Goal: Transaction & Acquisition: Purchase product/service

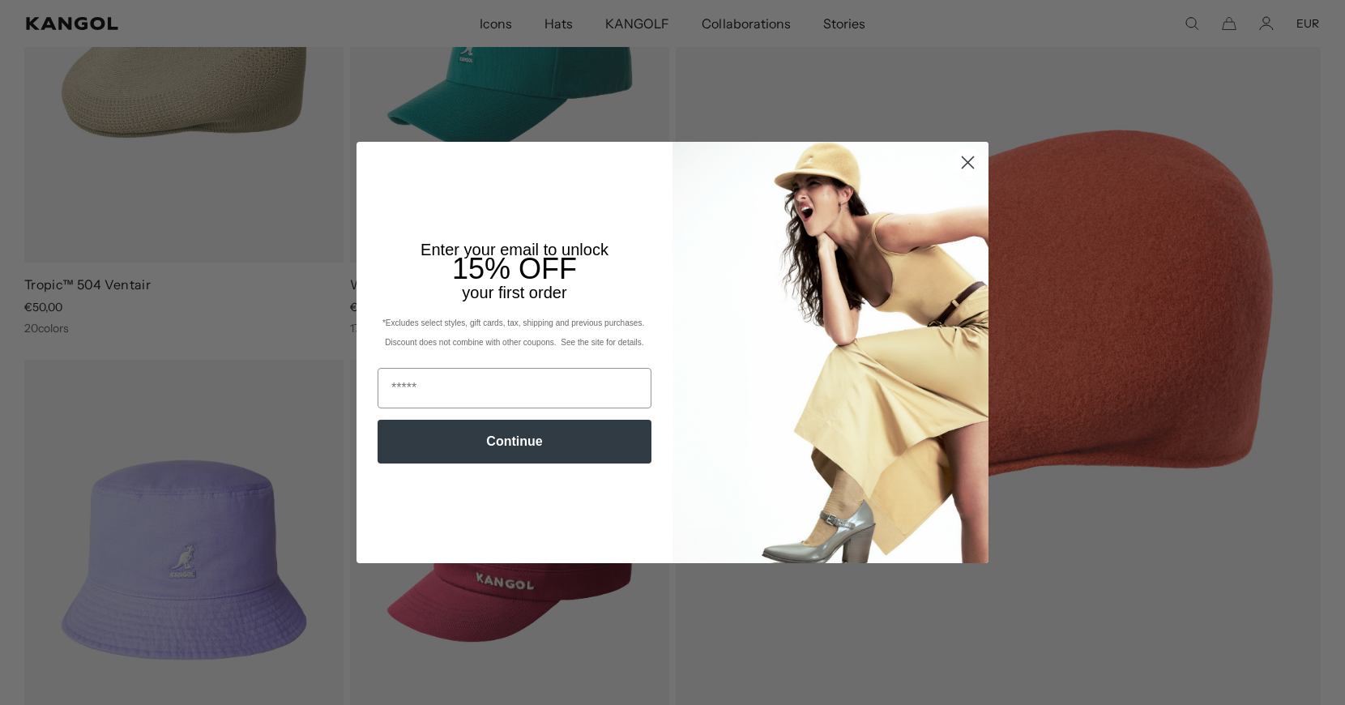
scroll to position [331, 0]
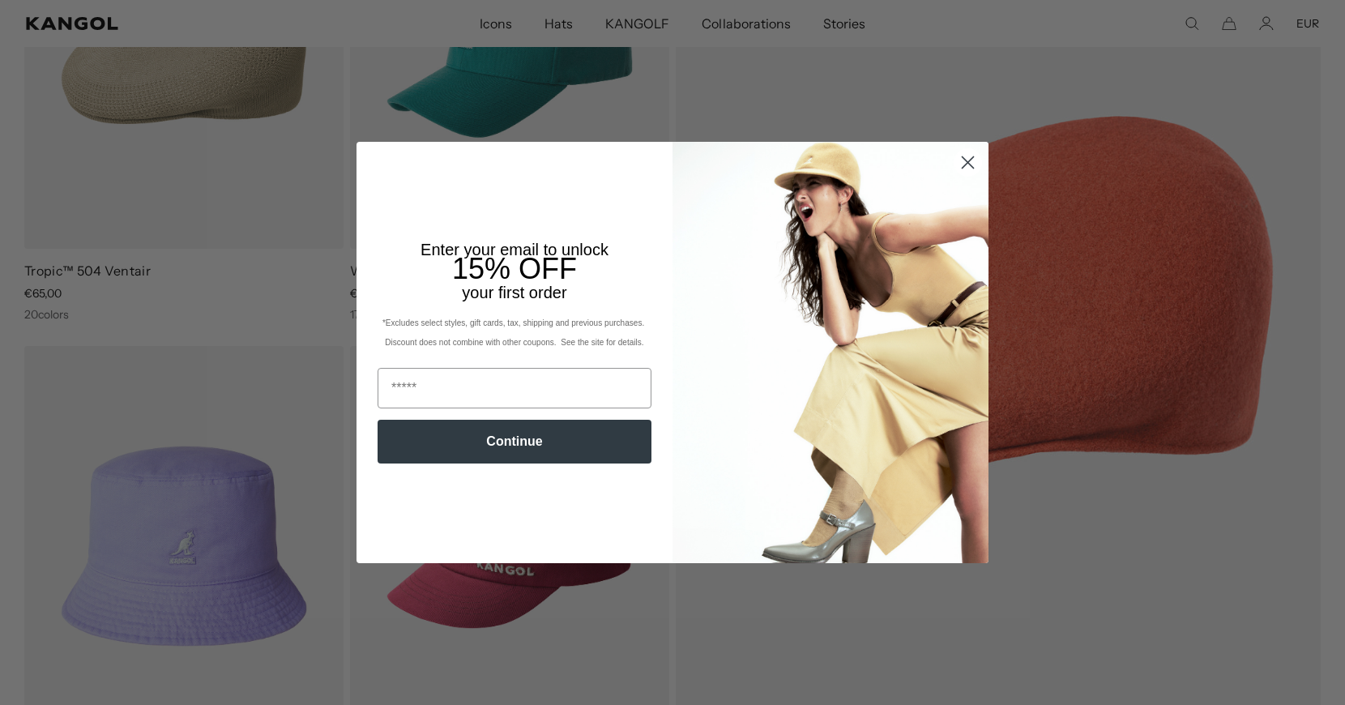
click at [970, 163] on circle "Close dialog" at bounding box center [968, 162] width 27 height 27
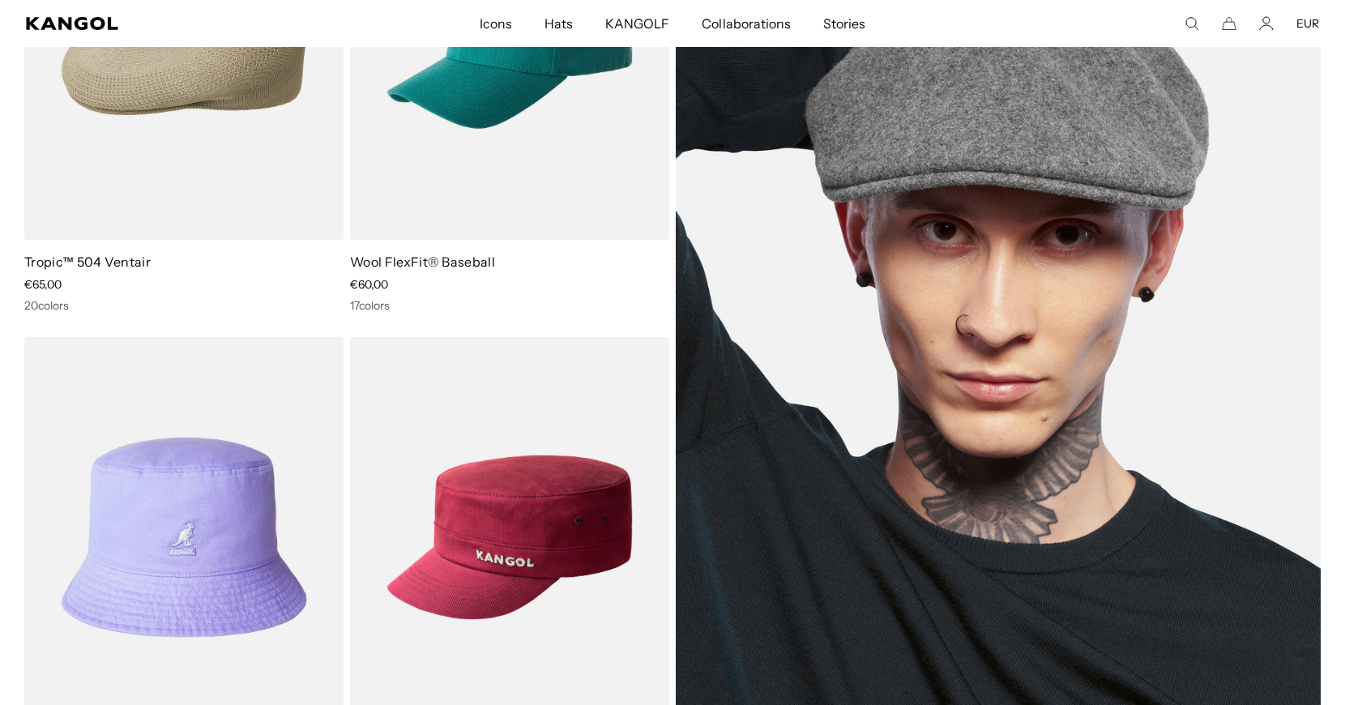
scroll to position [330, 0]
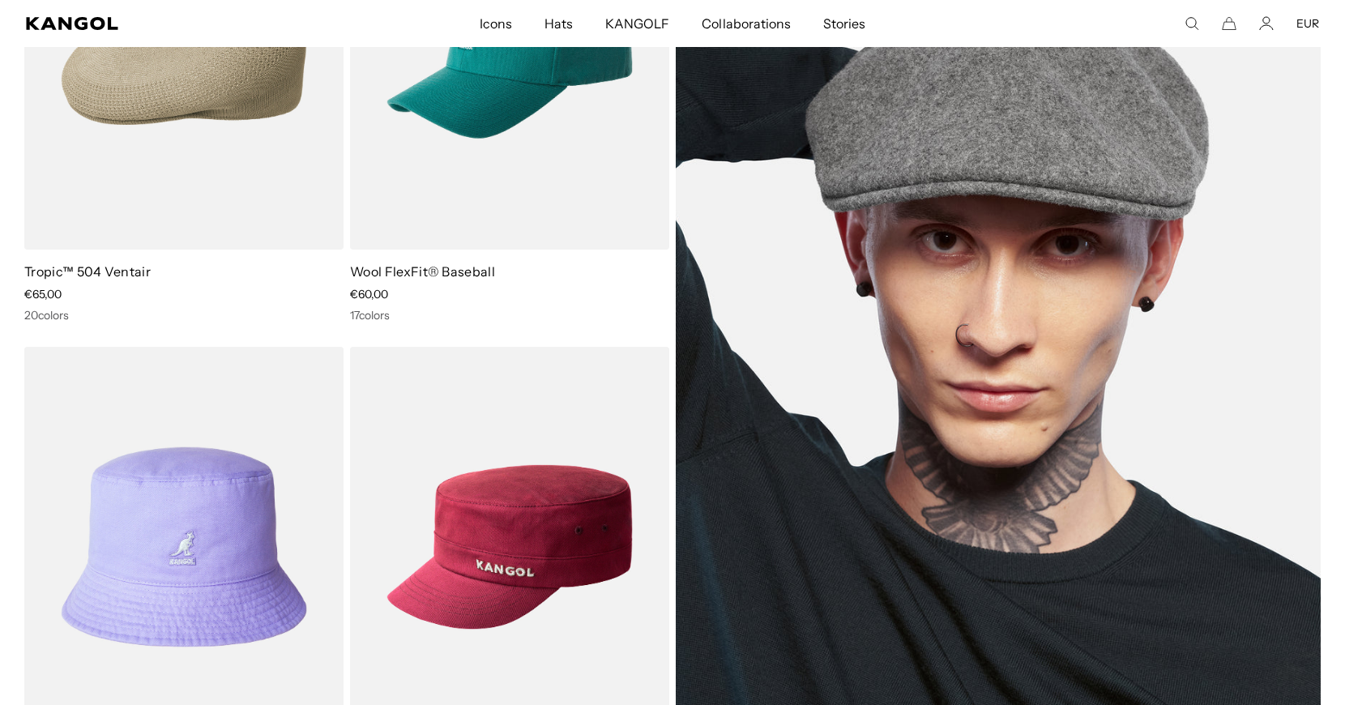
click at [869, 582] on img at bounding box center [998, 297] width 645 height 899
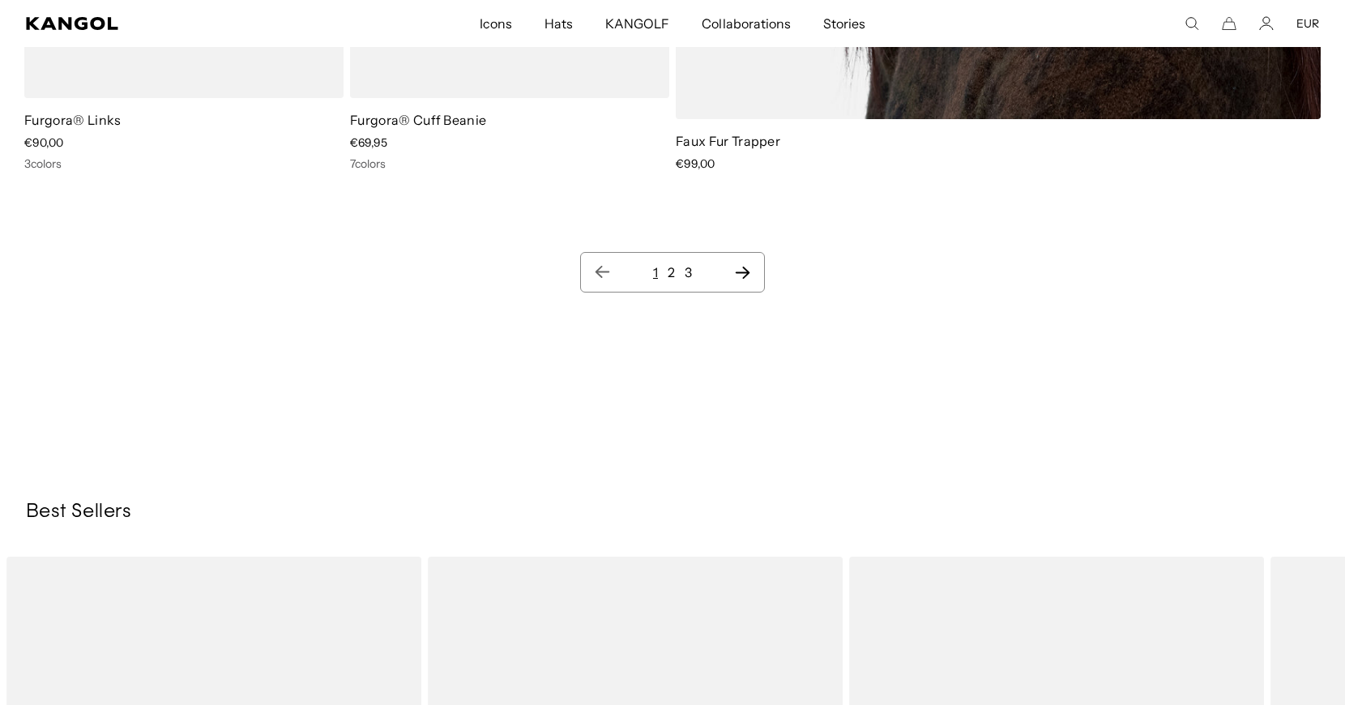
scroll to position [0, 0]
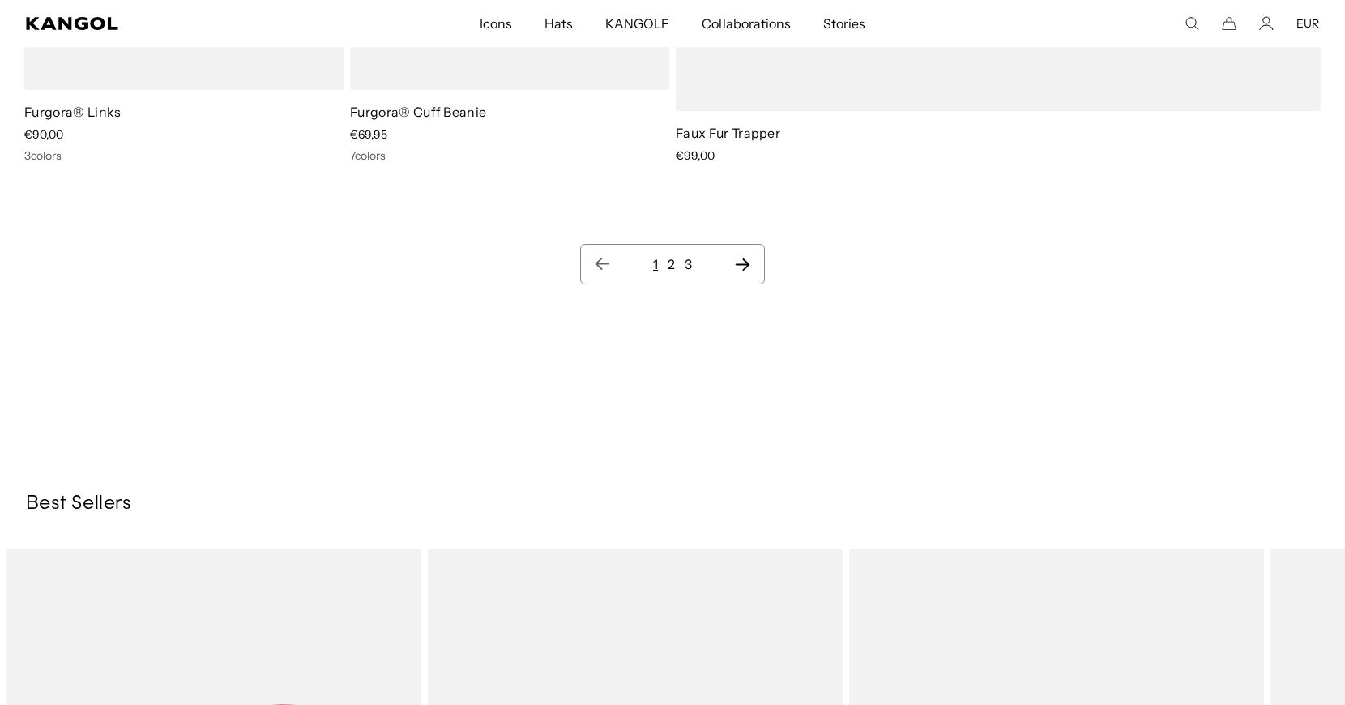
click at [745, 263] on icon "Next page" at bounding box center [742, 264] width 17 height 16
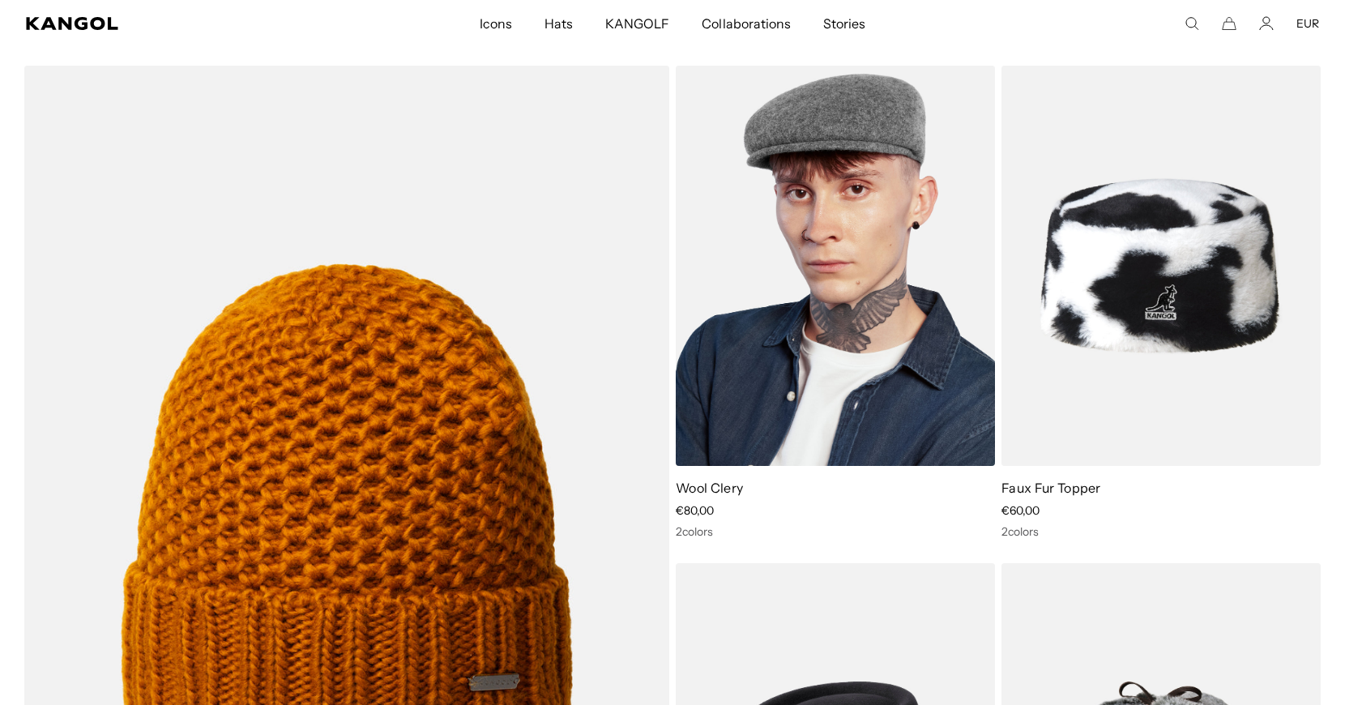
click at [828, 403] on img at bounding box center [835, 266] width 319 height 401
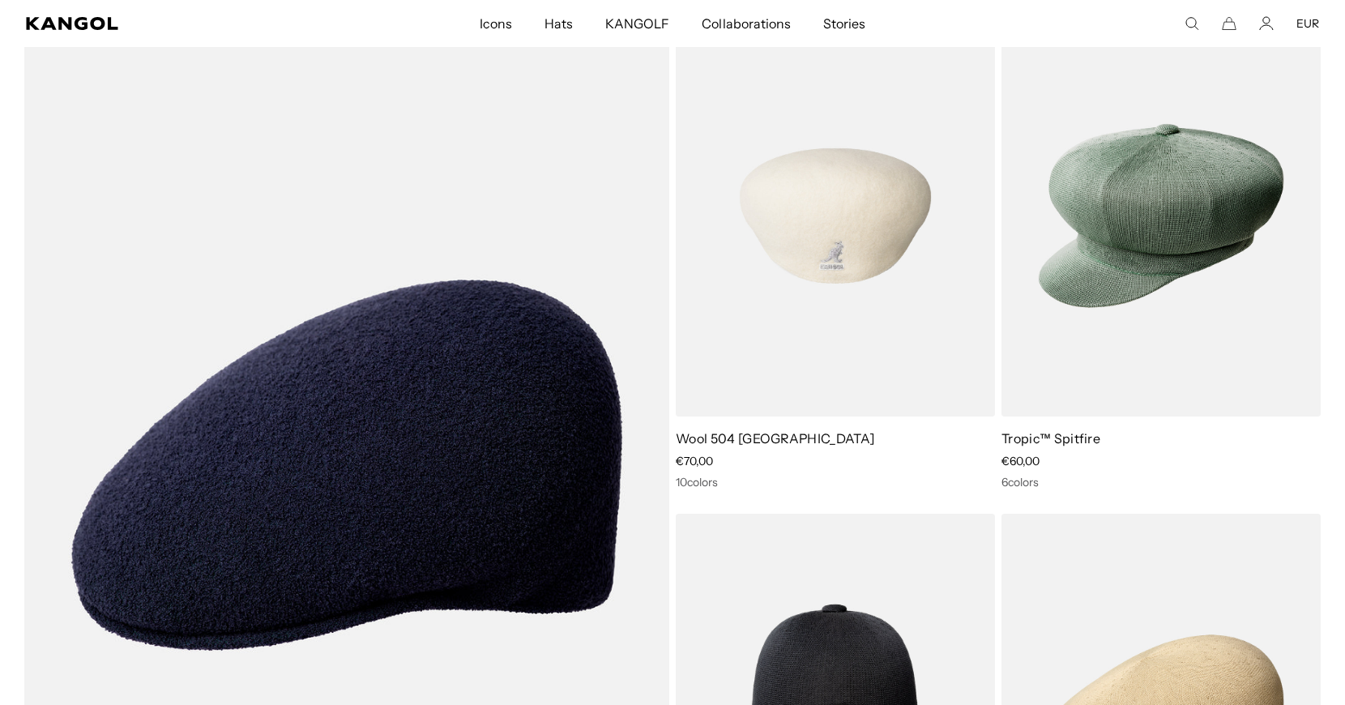
click at [899, 305] on img at bounding box center [835, 215] width 319 height 401
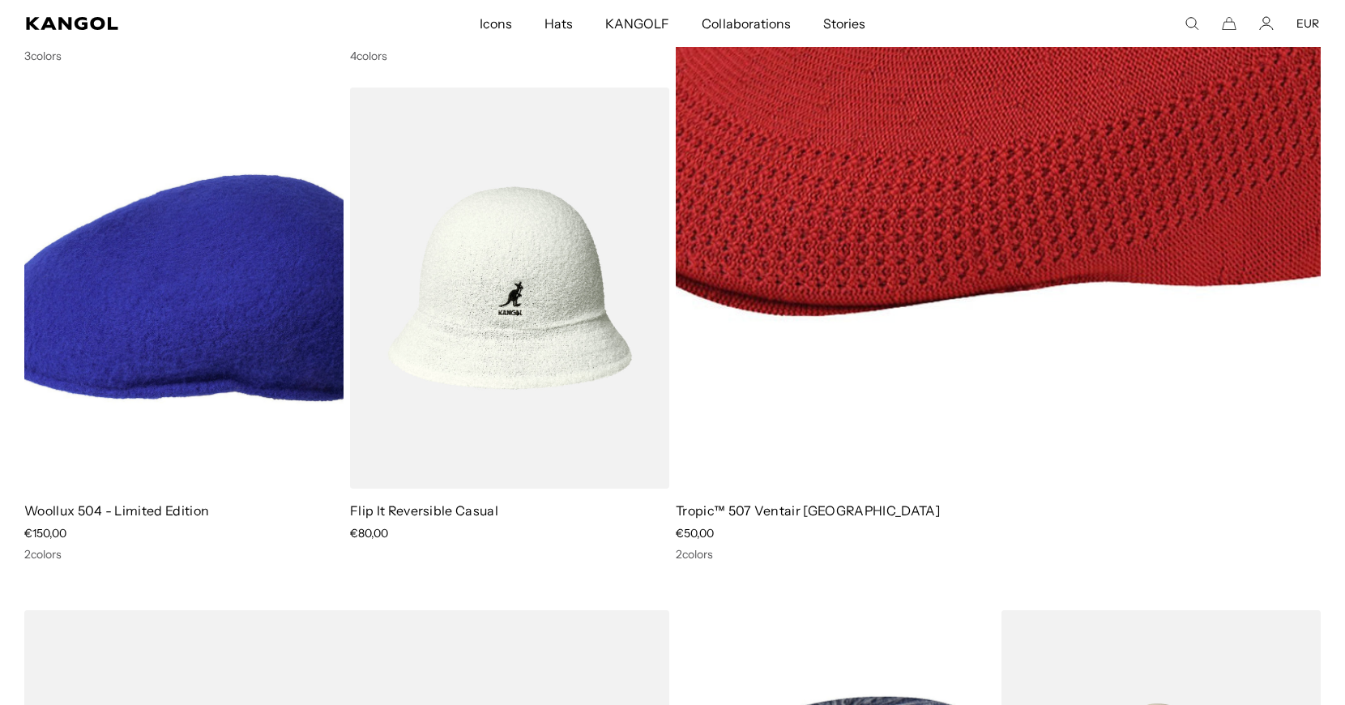
click at [293, 384] on img at bounding box center [183, 288] width 319 height 401
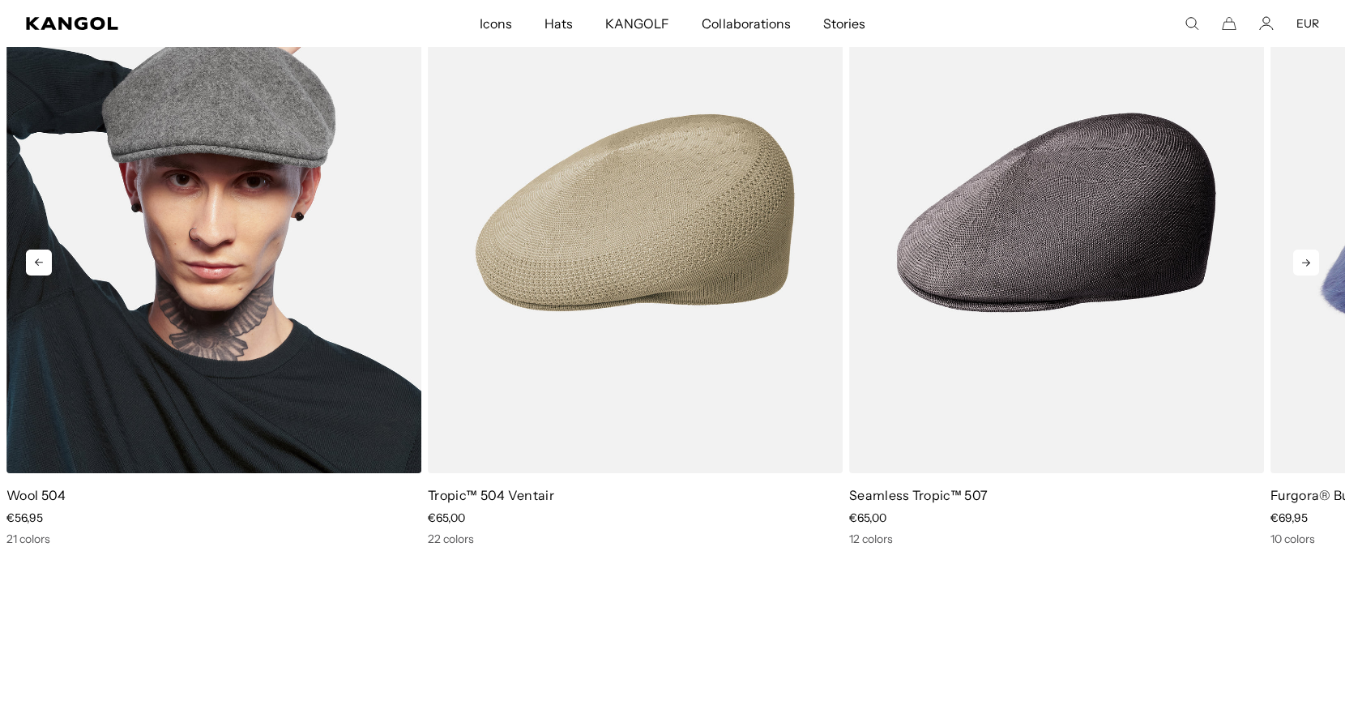
scroll to position [0, 334]
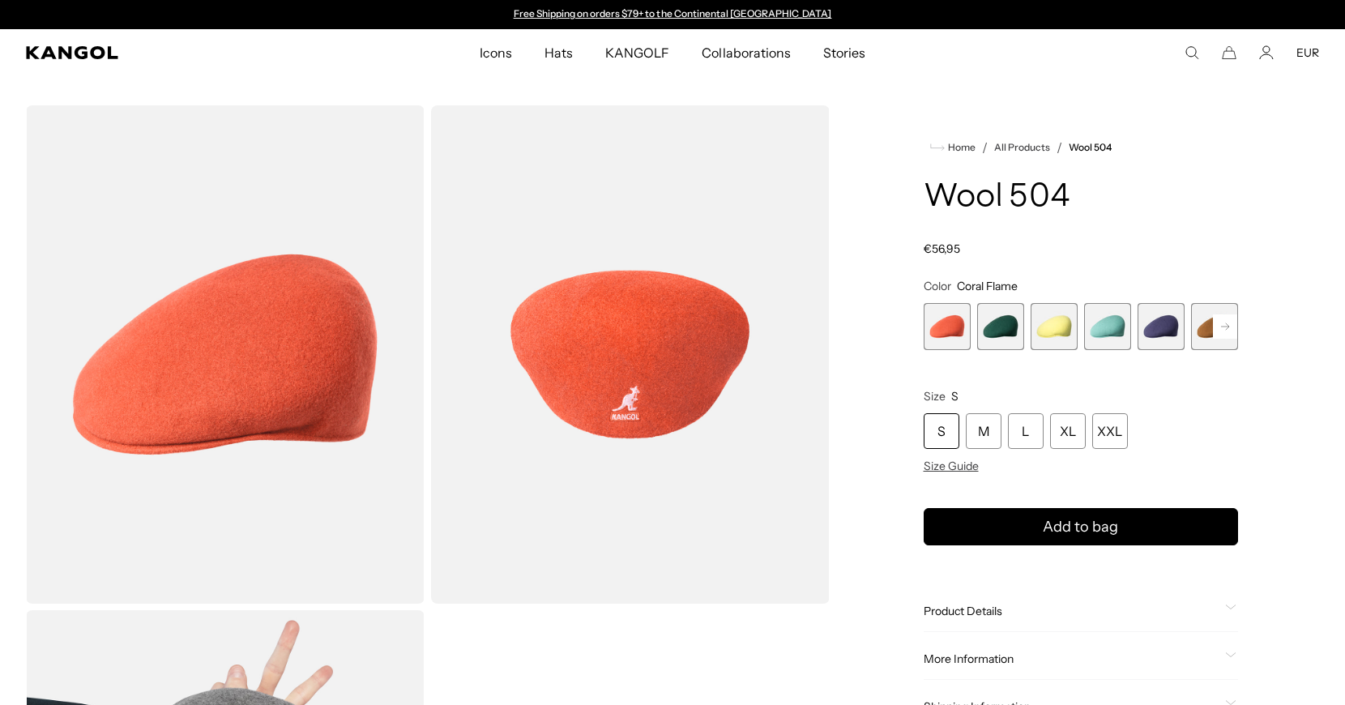
click at [1225, 328] on rect at bounding box center [1225, 326] width 24 height 24
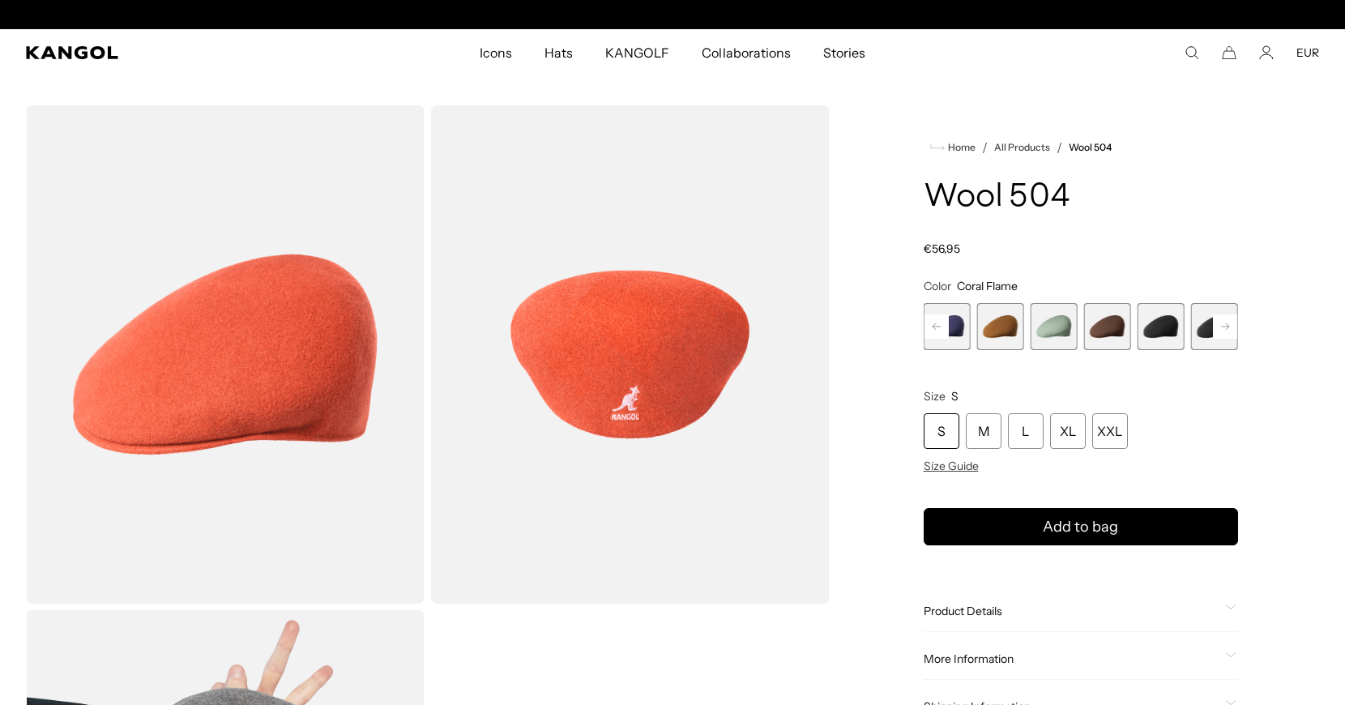
scroll to position [0, 334]
click at [1177, 329] on span "9 of 21" at bounding box center [1161, 326] width 47 height 47
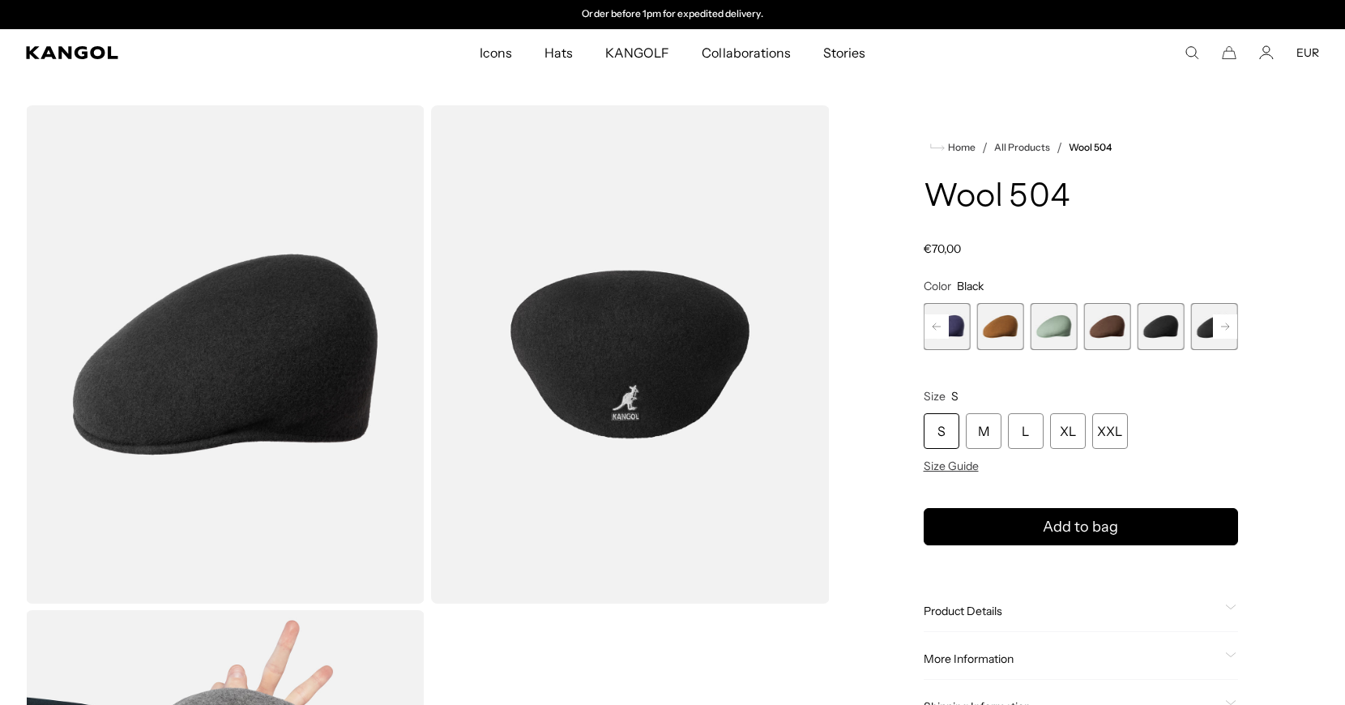
click at [1203, 334] on span "10 of 21" at bounding box center [1214, 326] width 47 height 47
click at [1223, 329] on rect at bounding box center [1225, 326] width 24 height 24
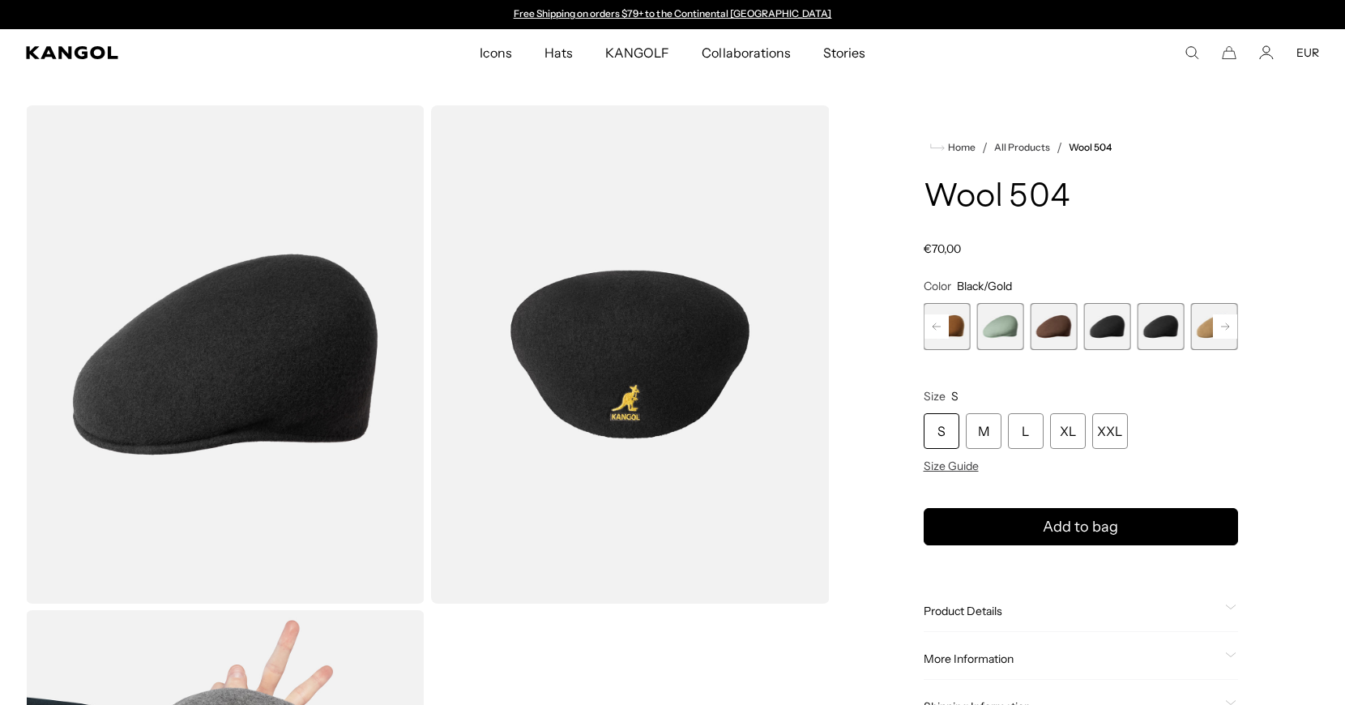
click at [1211, 333] on span "11 of 21" at bounding box center [1214, 326] width 47 height 47
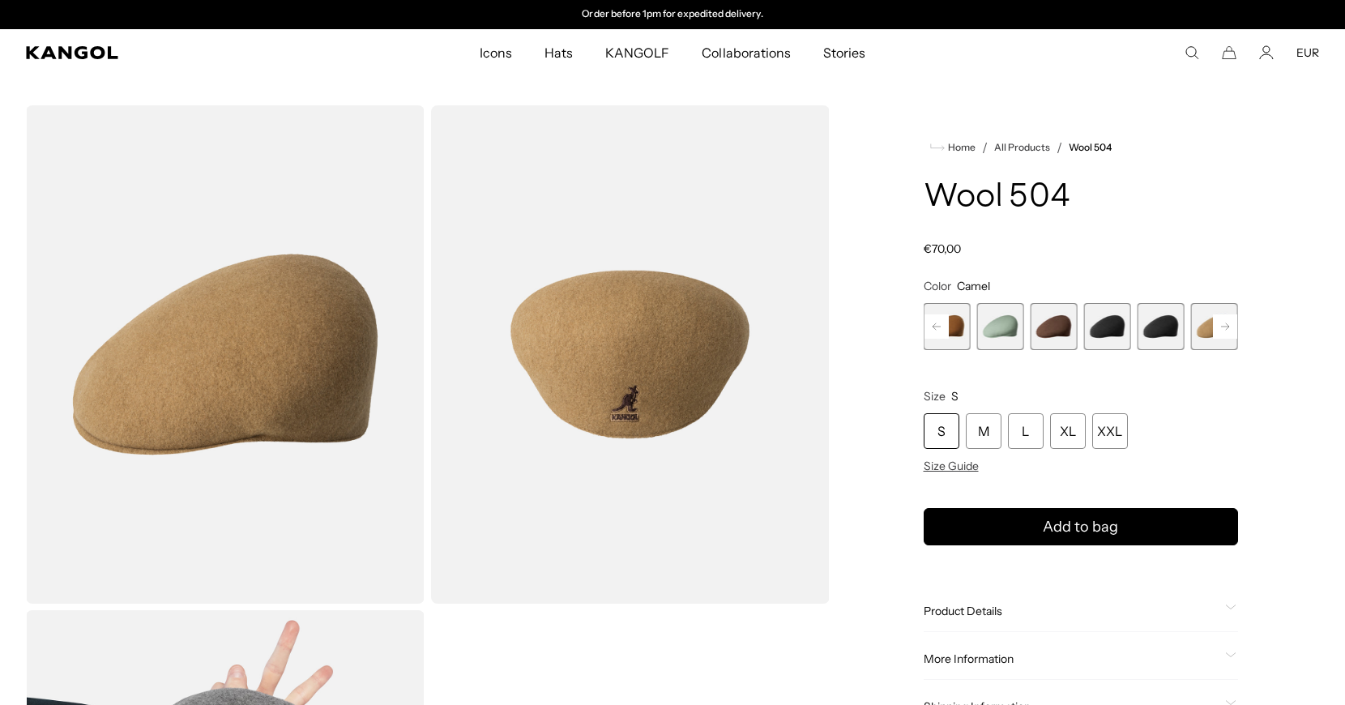
click at [1219, 324] on rect at bounding box center [1225, 326] width 24 height 24
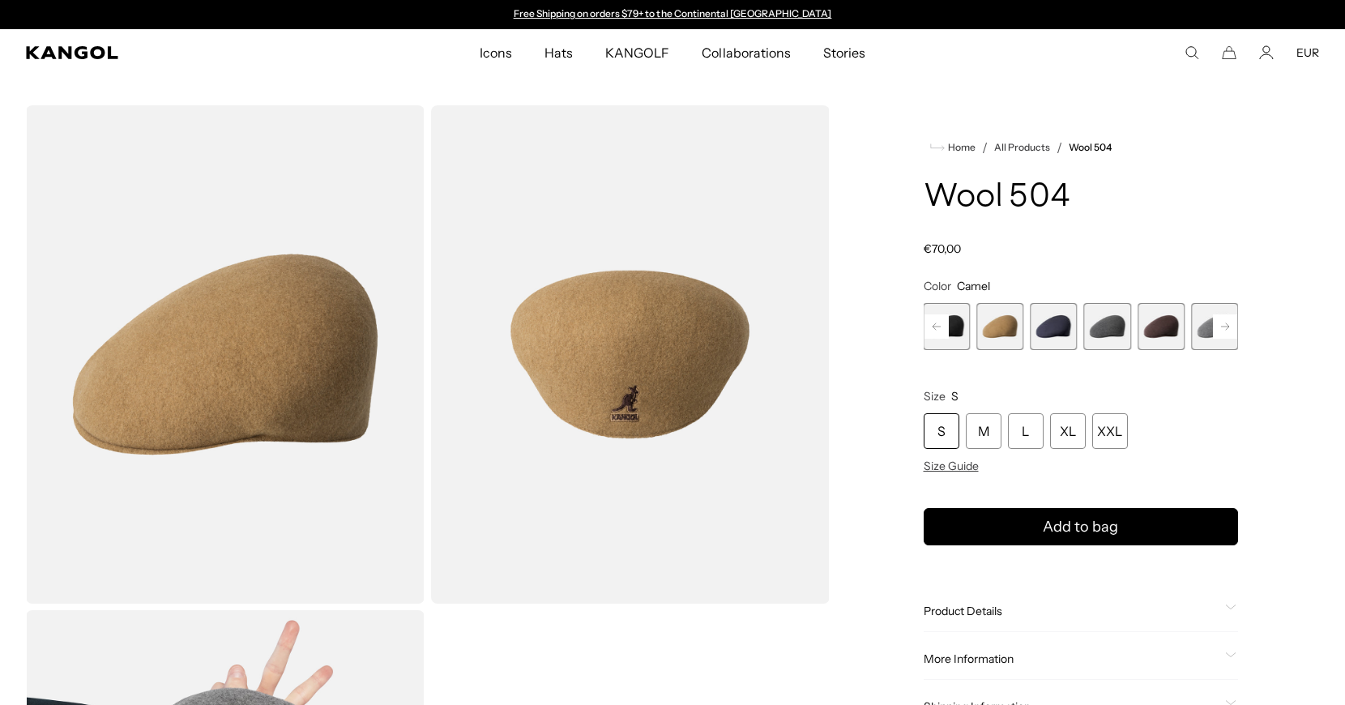
click at [1219, 324] on rect at bounding box center [1225, 326] width 24 height 24
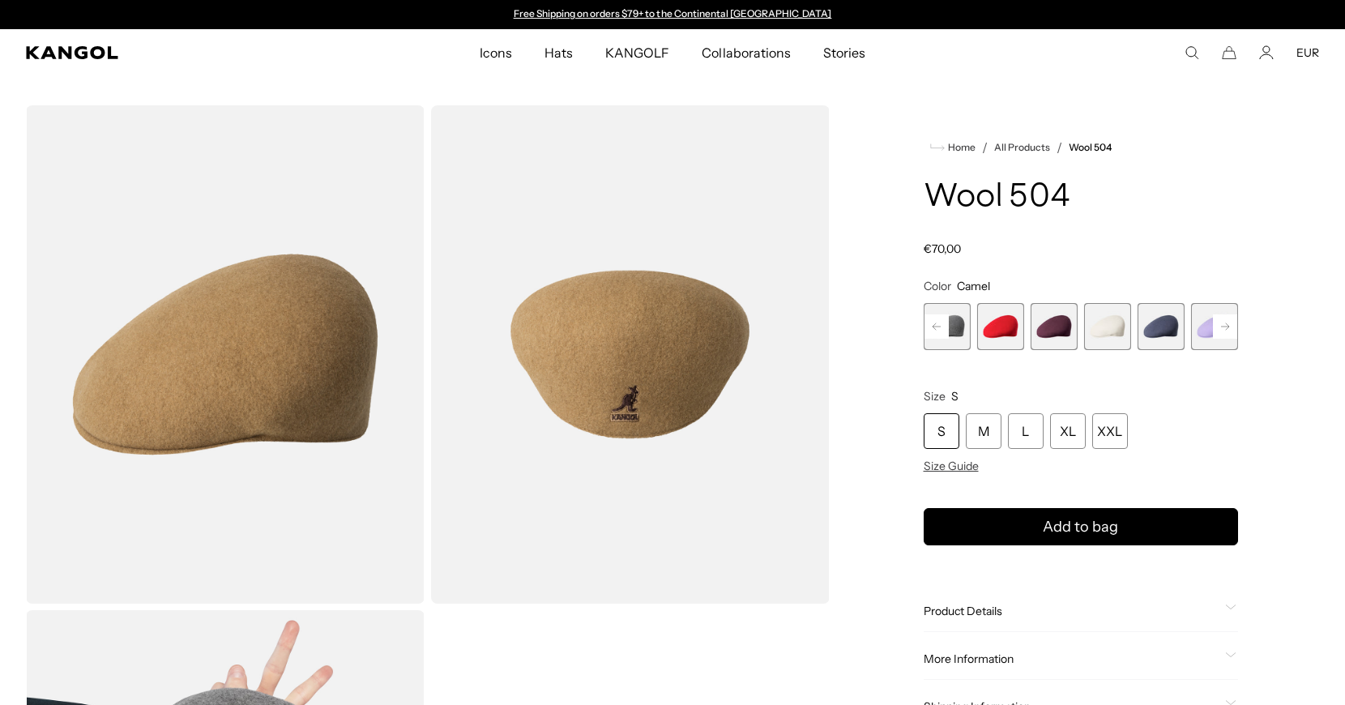
click at [1051, 321] on span "17 of 21" at bounding box center [1054, 326] width 47 height 47
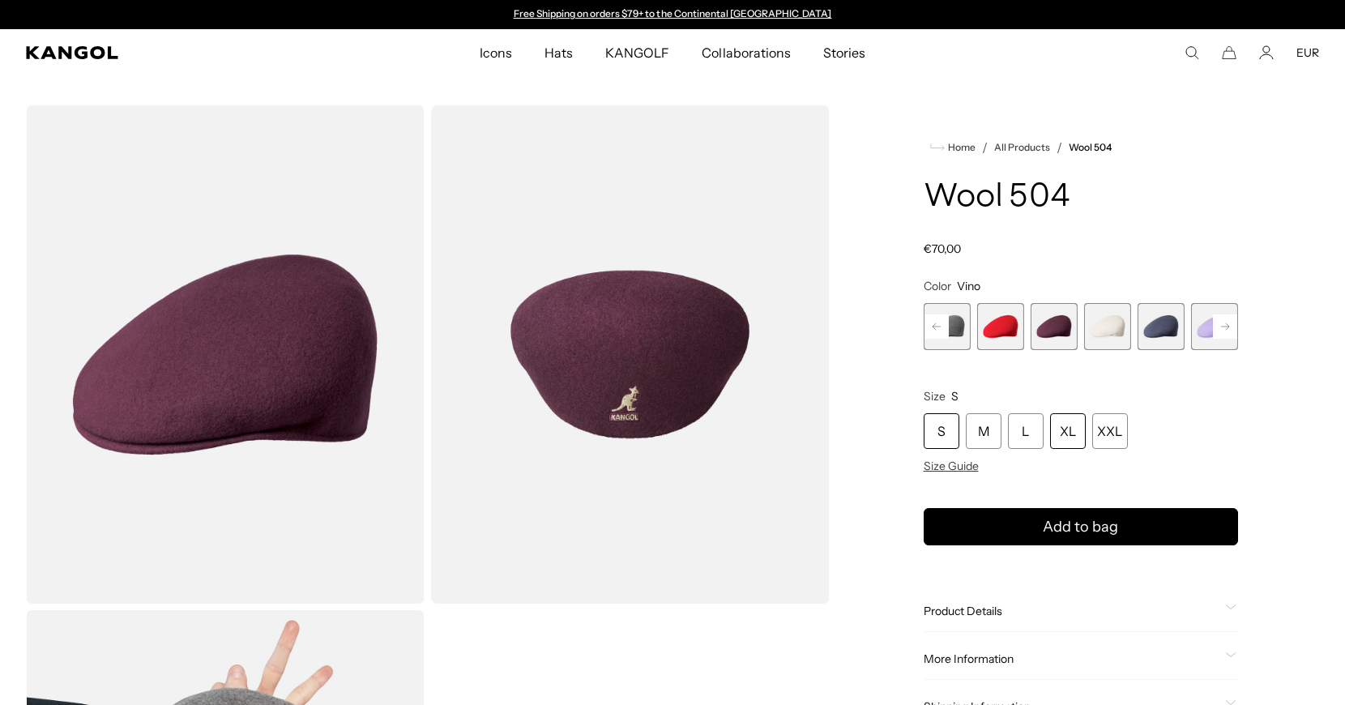
click at [1059, 444] on div "XL" at bounding box center [1068, 431] width 36 height 36
click at [1027, 438] on div "L" at bounding box center [1026, 431] width 36 height 36
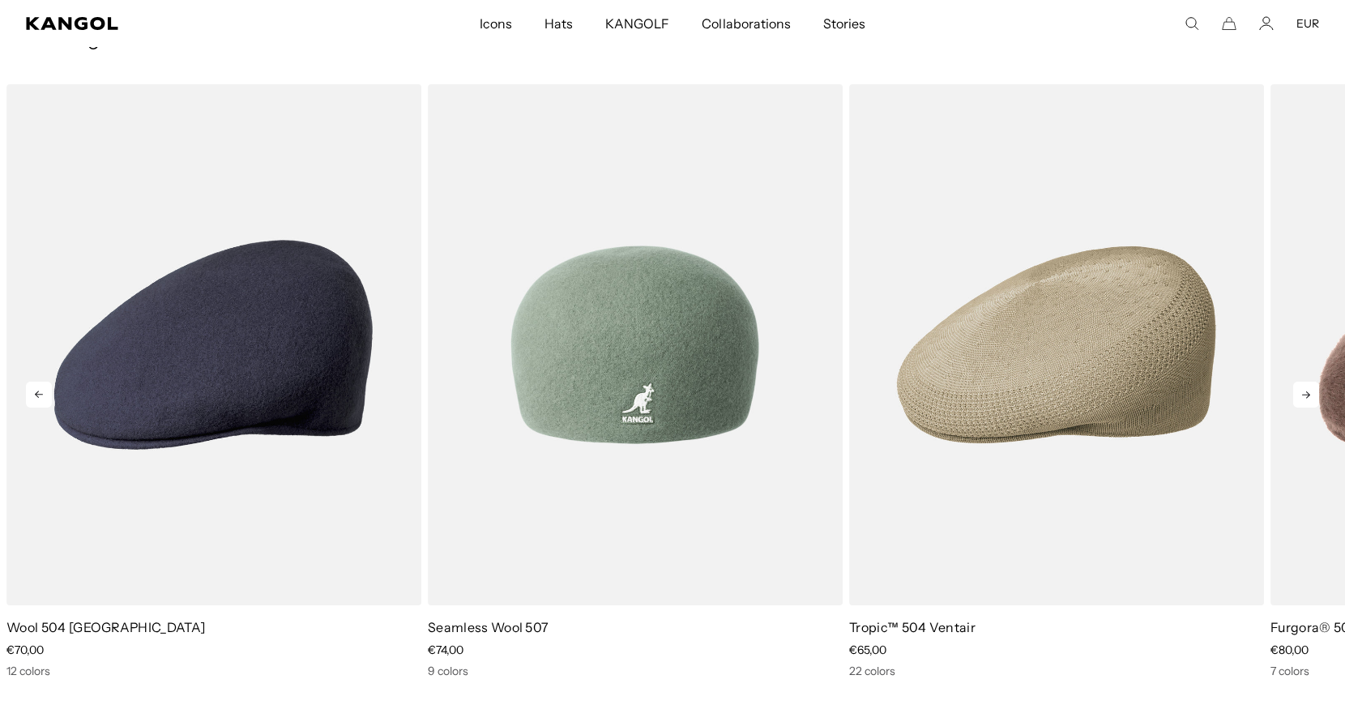
scroll to position [1298, 0]
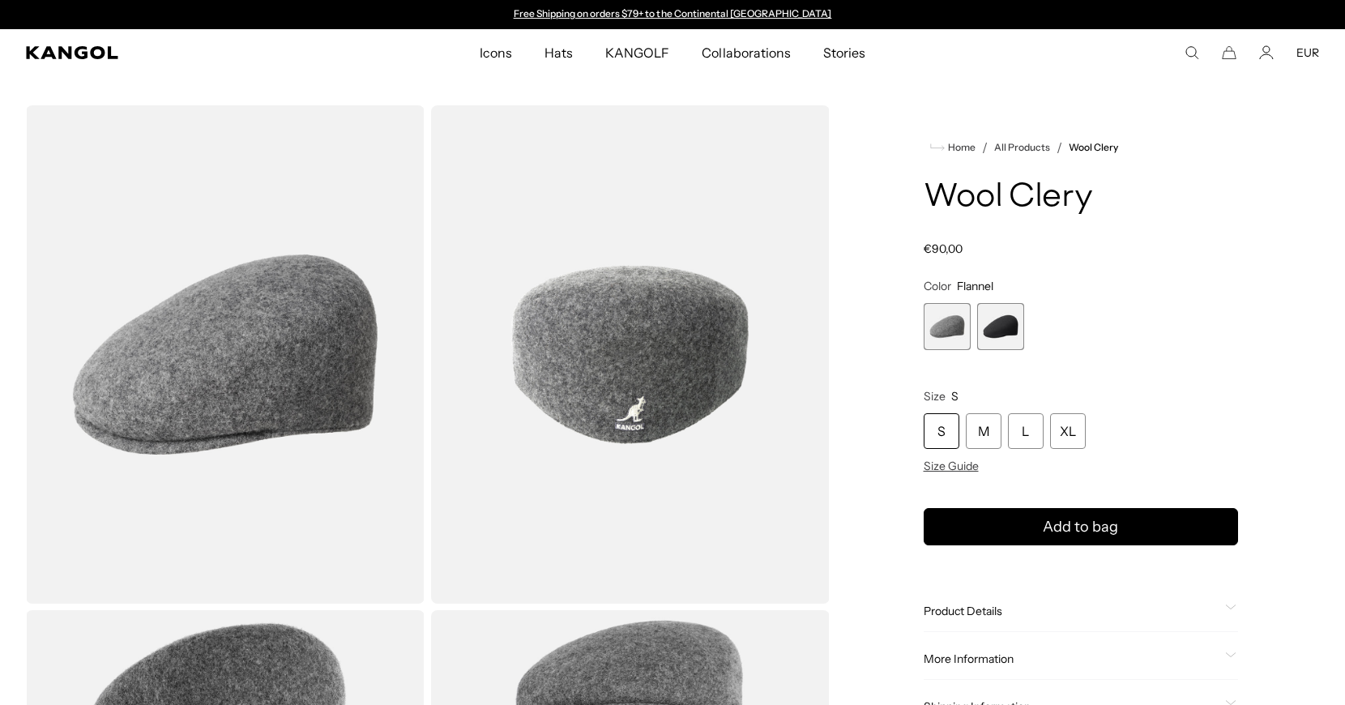
click at [1010, 339] on span "2 of 2" at bounding box center [1000, 326] width 47 height 47
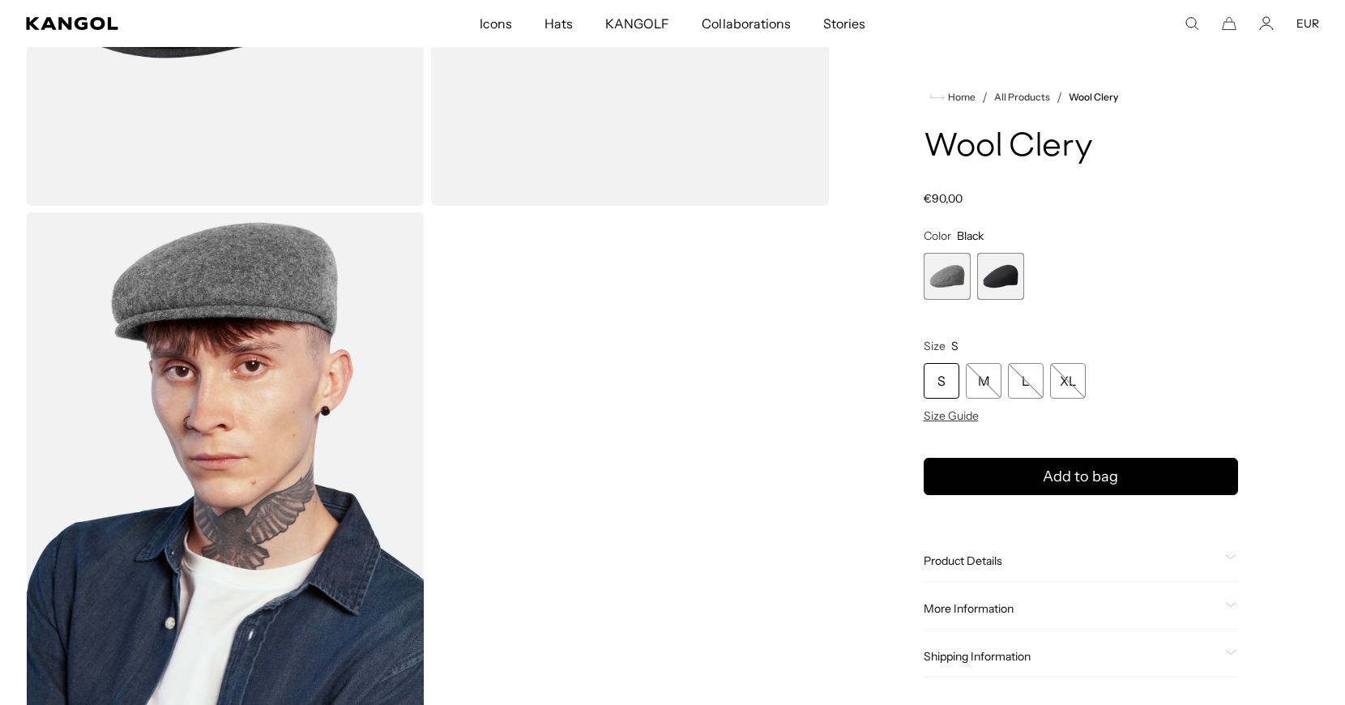
scroll to position [549, 0]
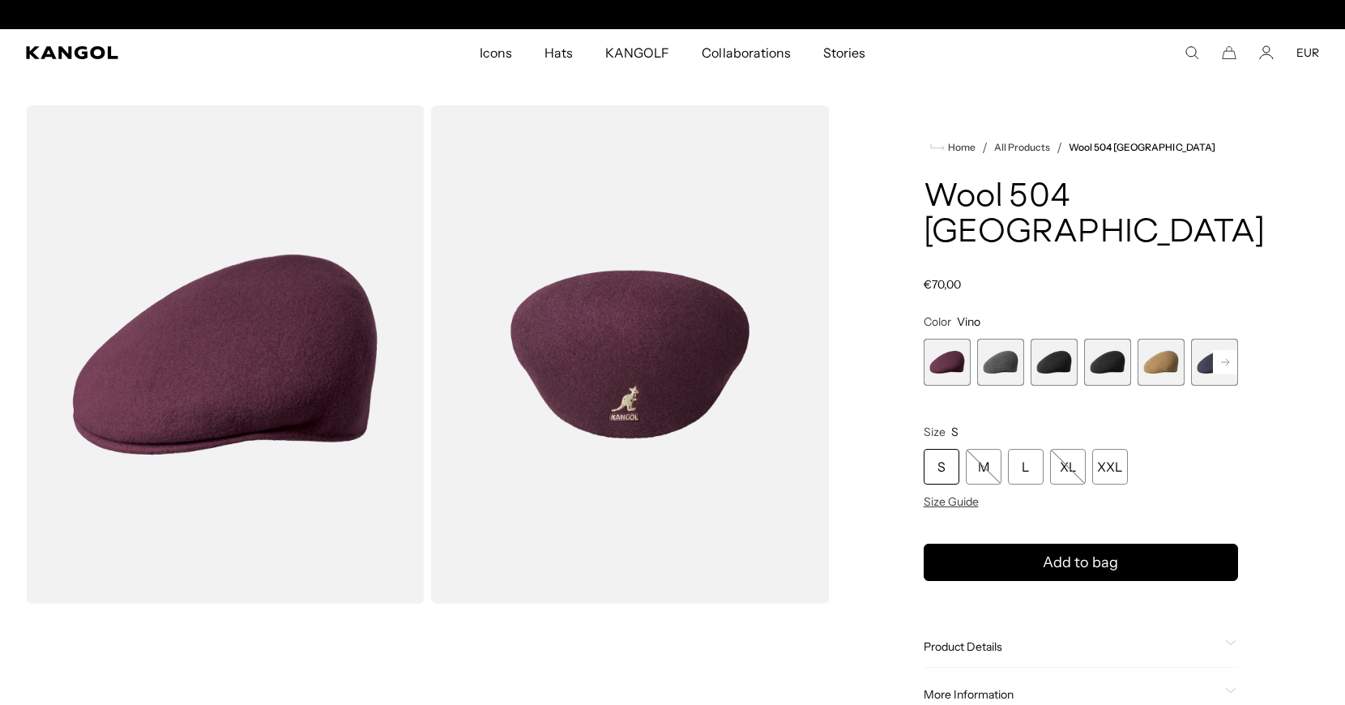
scroll to position [0, 334]
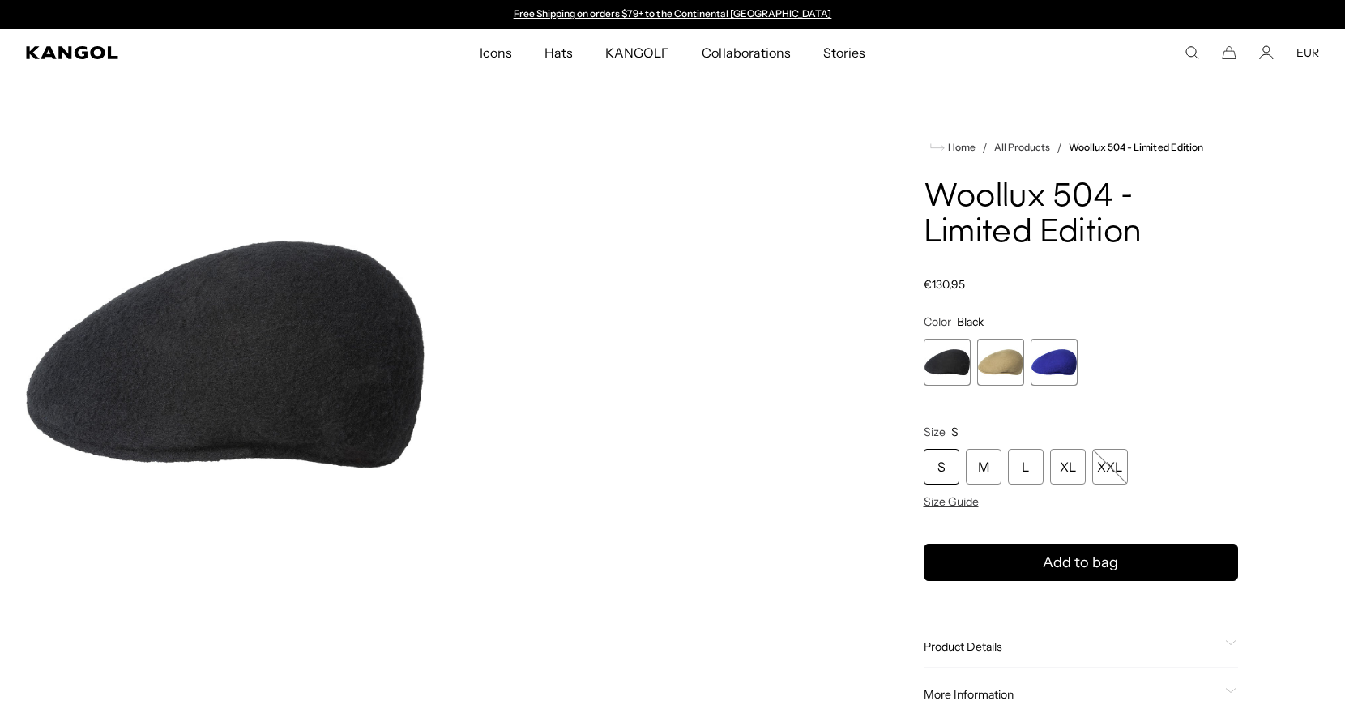
click at [1013, 344] on span "2 of 3" at bounding box center [1000, 362] width 47 height 47
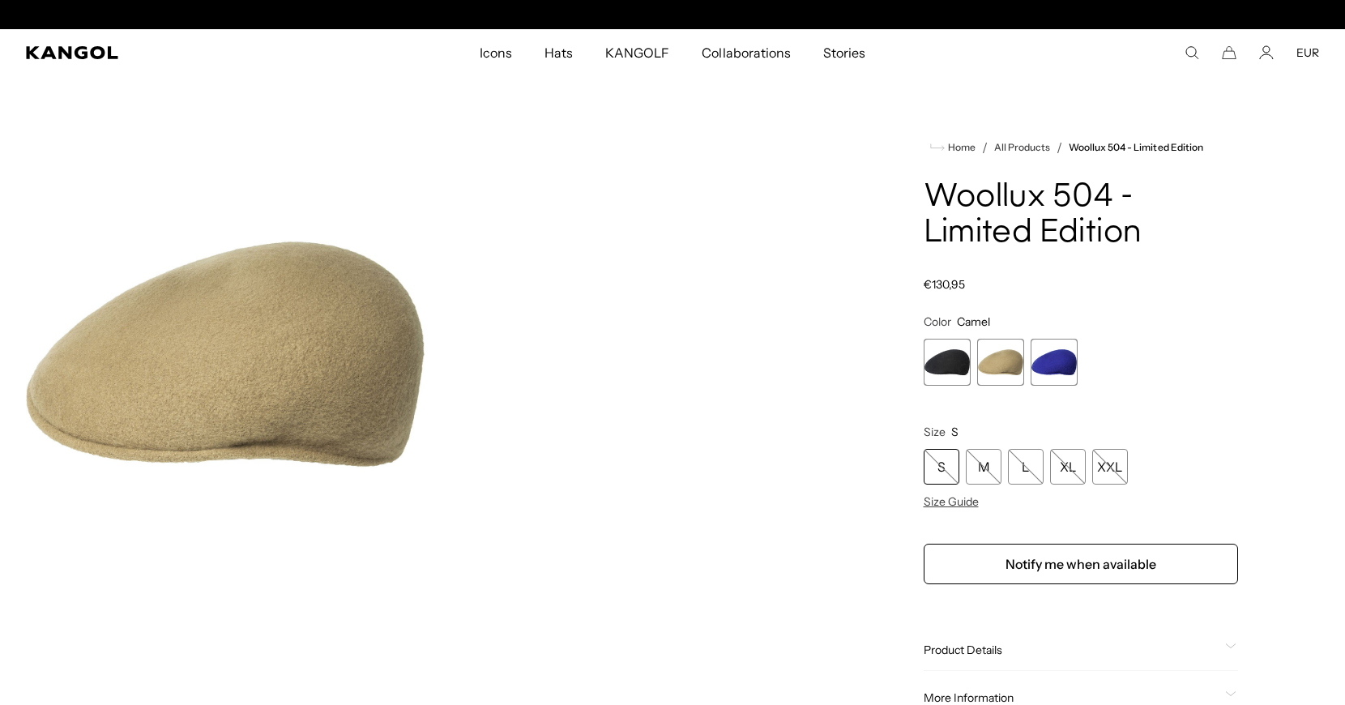
scroll to position [0, 334]
